Goal: Find specific page/section: Find specific page/section

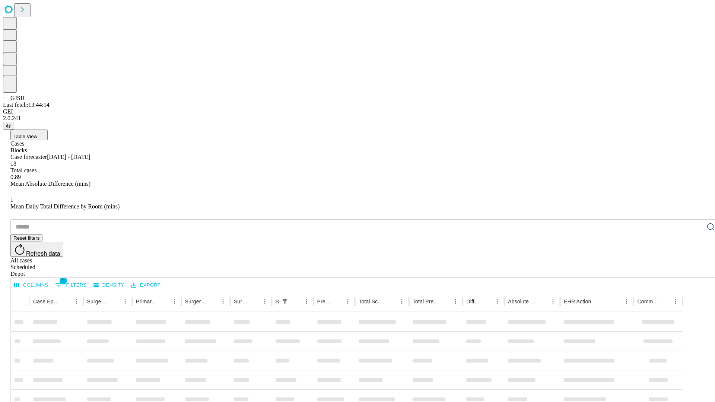
click at [696, 271] on div "Depot" at bounding box center [364, 274] width 709 height 7
